Goal: Transaction & Acquisition: Register for event/course

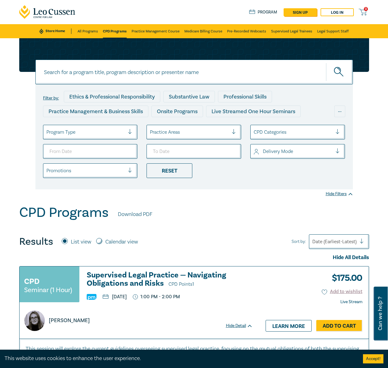
click at [172, 132] on div at bounding box center [189, 132] width 79 height 8
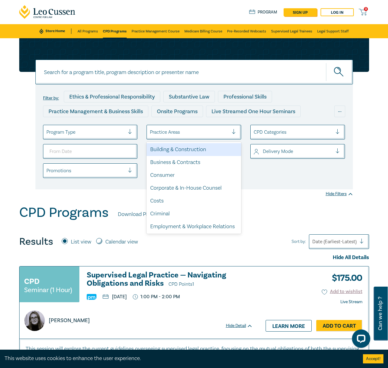
click at [176, 141] on ul "Program Type option Building & Construction focused, 1 of 21. 21 results availa…" at bounding box center [195, 151] width 312 height 53
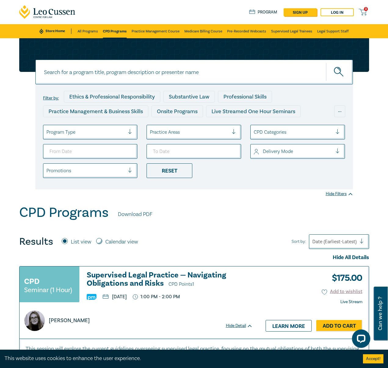
click at [175, 134] on div at bounding box center [189, 132] width 79 height 8
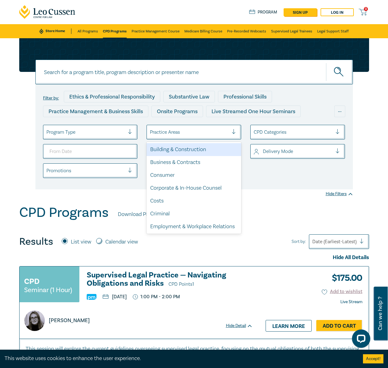
click at [179, 149] on div "Building & Construction" at bounding box center [194, 149] width 95 height 13
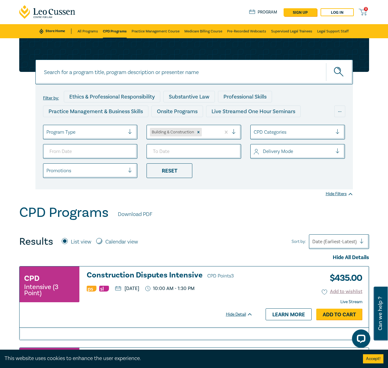
click at [326, 311] on link "Add to Cart" at bounding box center [340, 314] width 46 height 12
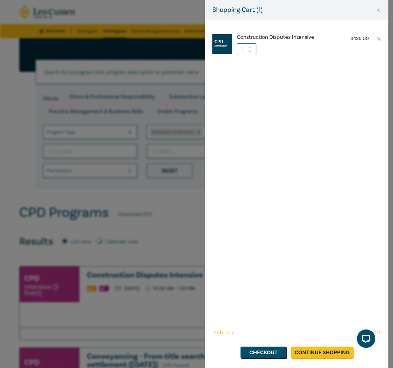
click at [128, 208] on div "Shopping Cart ( 1 ) Construction Disputes Intensive $ 435.00 1 Subtotal $ 435.0…" at bounding box center [196, 184] width 393 height 368
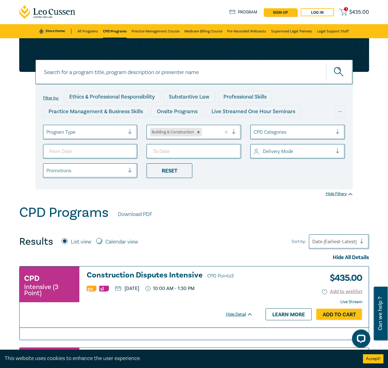
click at [148, 275] on h3 "Construction Disputes Intensive CPD Points 3" at bounding box center [170, 275] width 166 height 9
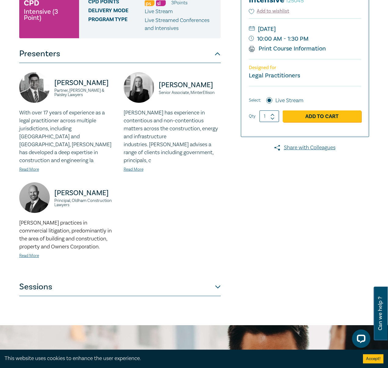
scroll to position [99, 0]
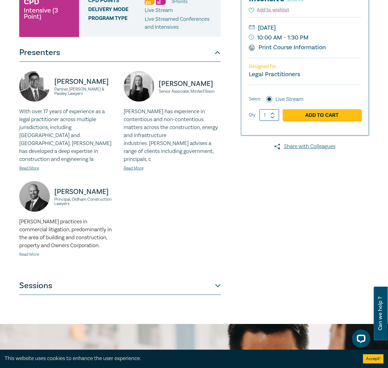
click at [30, 251] on link "Read More" at bounding box center [29, 254] width 20 height 6
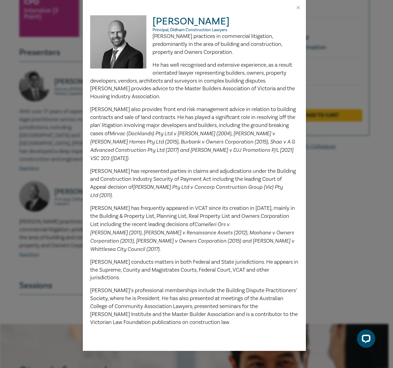
click at [52, 252] on div "[PERSON_NAME] Principal, Oldham Construction Lawyers [PERSON_NAME] practices in…" at bounding box center [196, 184] width 393 height 368
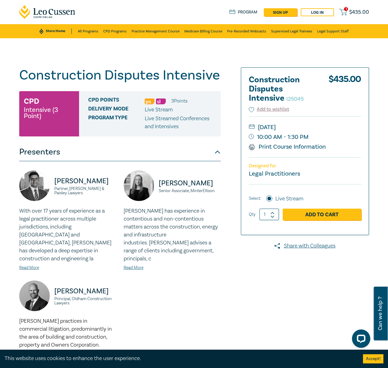
scroll to position [355, 0]
